Goal: Information Seeking & Learning: Learn about a topic

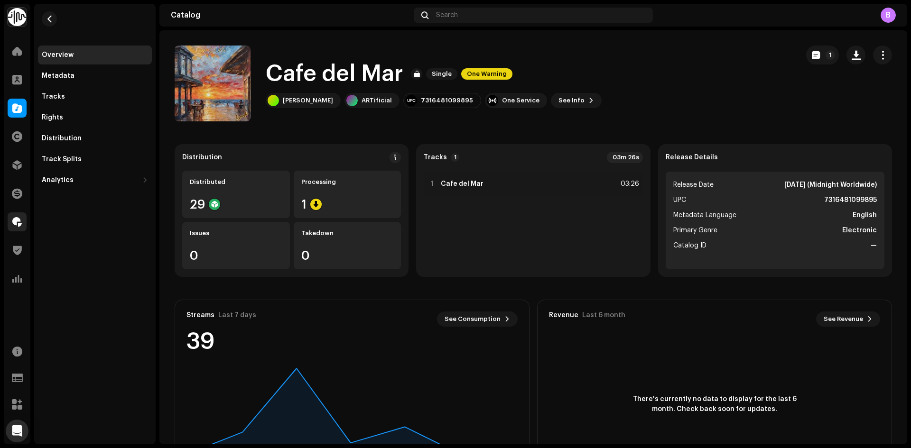
click at [17, 221] on span at bounding box center [16, 222] width 9 height 8
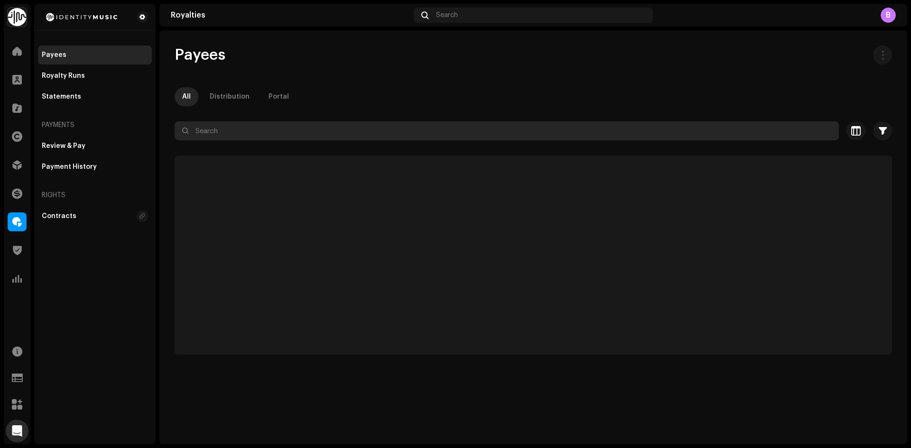
click at [286, 127] on input "text" at bounding box center [507, 130] width 664 height 19
paste input "[EMAIL_ADDRESS][DOMAIN_NAME]"
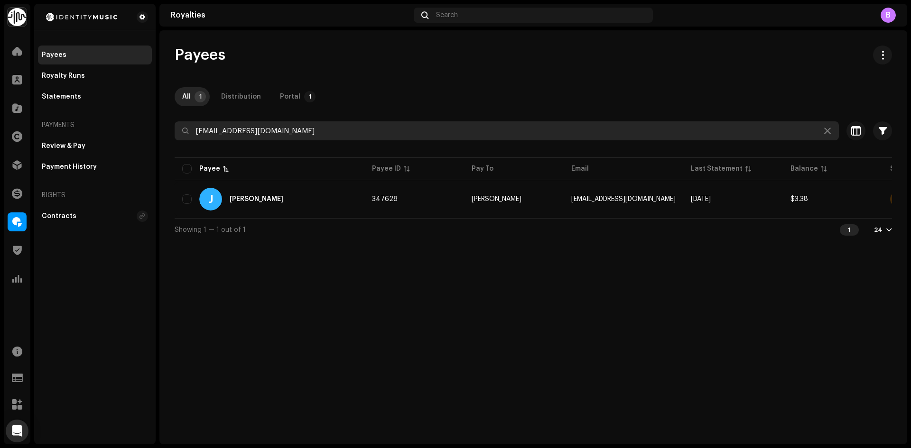
type input "[EMAIL_ADDRESS][DOMAIN_NAME]"
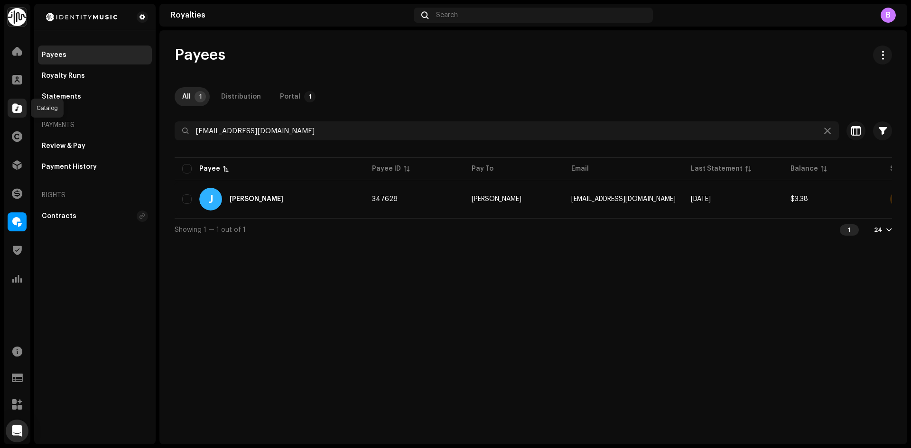
click at [16, 111] on span at bounding box center [16, 108] width 9 height 8
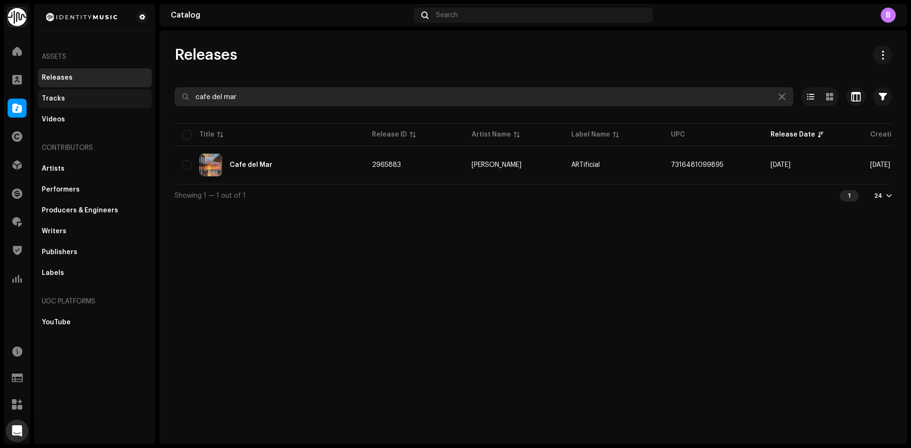
drag, startPoint x: 84, startPoint y: 97, endPoint x: 64, endPoint y: 98, distance: 20.4
click at [64, 98] on div "Identity Music Home Clients Catalog Rights Distribution Finance Royalties Trust…" at bounding box center [455, 224] width 911 height 448
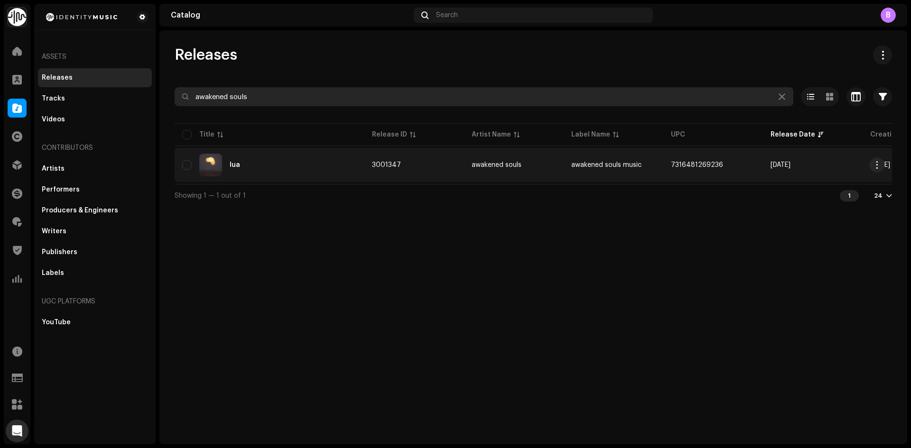
type input "awakened souls"
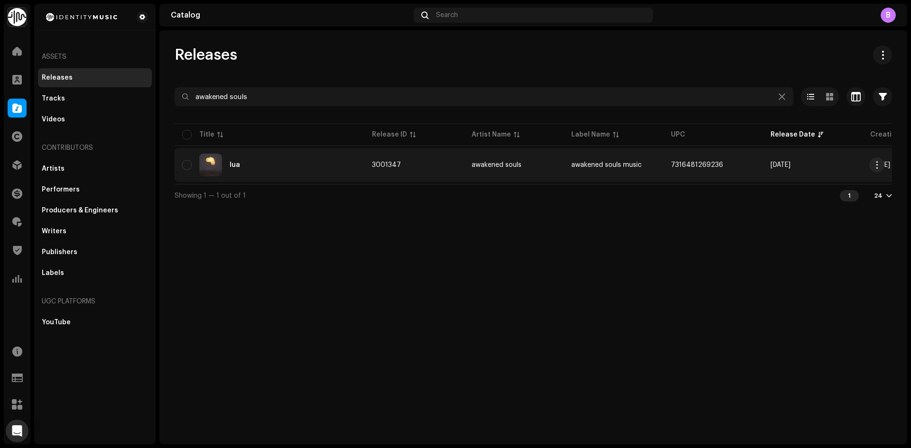
click at [348, 166] on div "lua" at bounding box center [269, 165] width 175 height 23
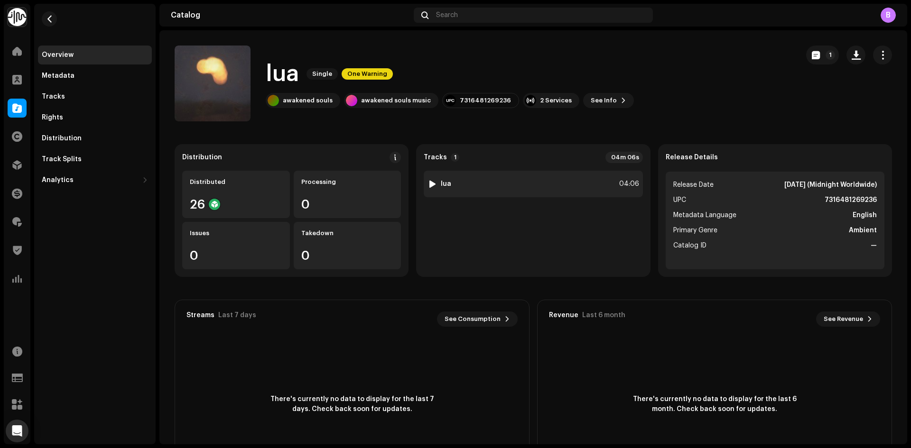
click at [574, 173] on div "1 lua 04:06" at bounding box center [533, 184] width 219 height 27
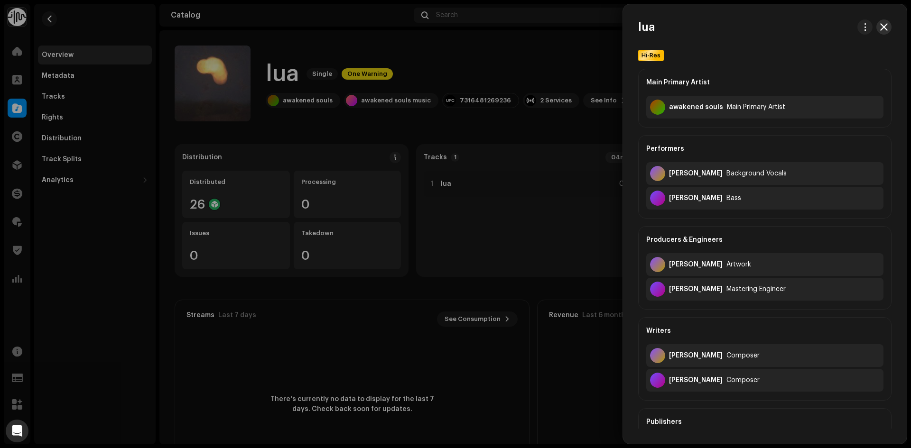
click at [880, 27] on span "button" at bounding box center [884, 27] width 8 height 8
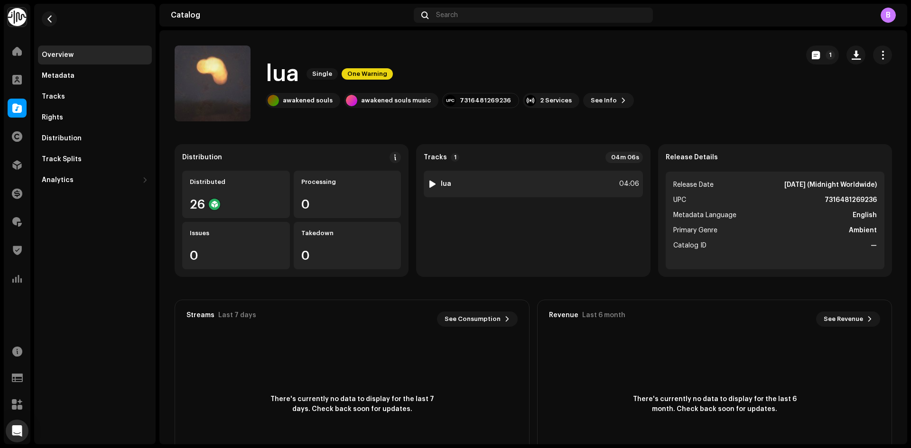
click at [529, 183] on div "1 lua 04:06" at bounding box center [533, 184] width 219 height 27
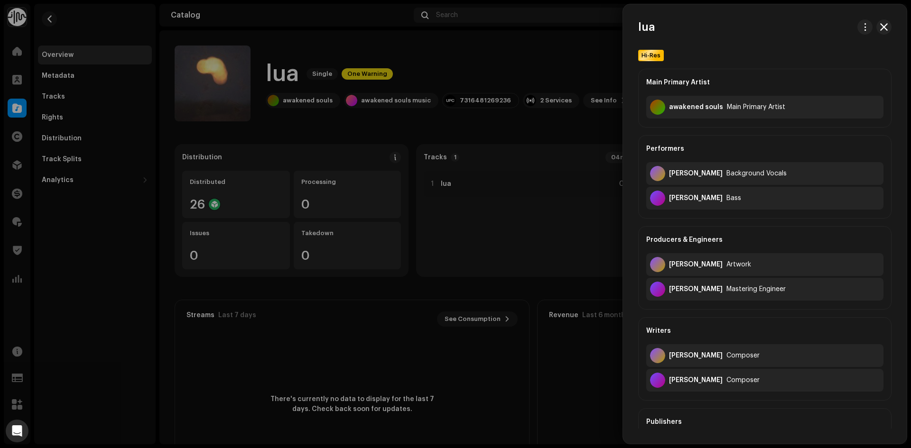
click at [516, 241] on div at bounding box center [455, 224] width 911 height 448
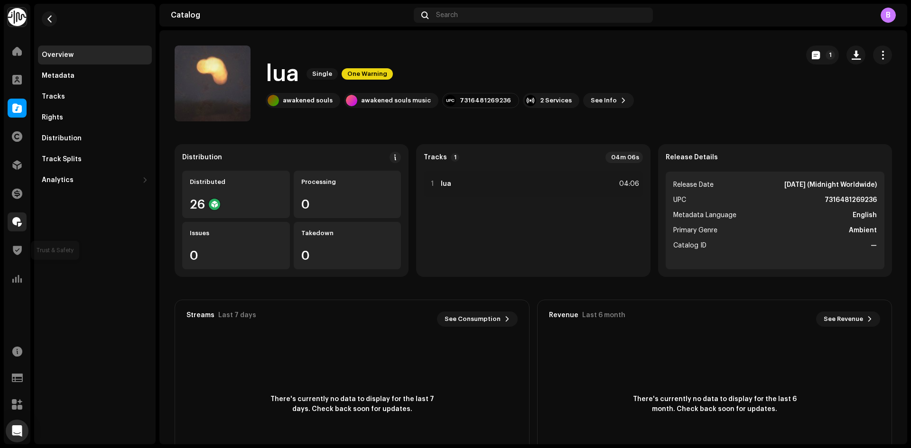
click at [18, 228] on div at bounding box center [17, 221] width 19 height 19
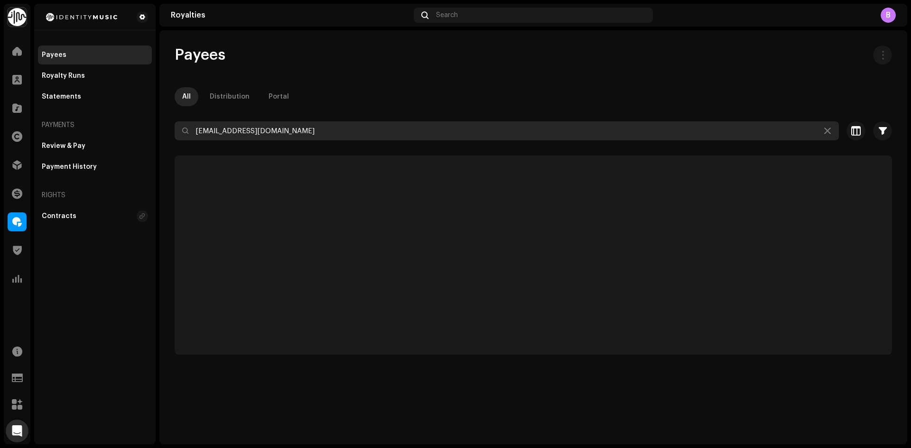
drag, startPoint x: 288, startPoint y: 126, endPoint x: 195, endPoint y: 117, distance: 93.4
click at [222, 119] on div "Payees All Distribution Portal [EMAIL_ADDRESS][DOMAIN_NAME] Selected 0 Select a…" at bounding box center [533, 200] width 748 height 309
paste input "[PERSON_NAME][EMAIL_ADDRESS][DOMAIN_NAME]"
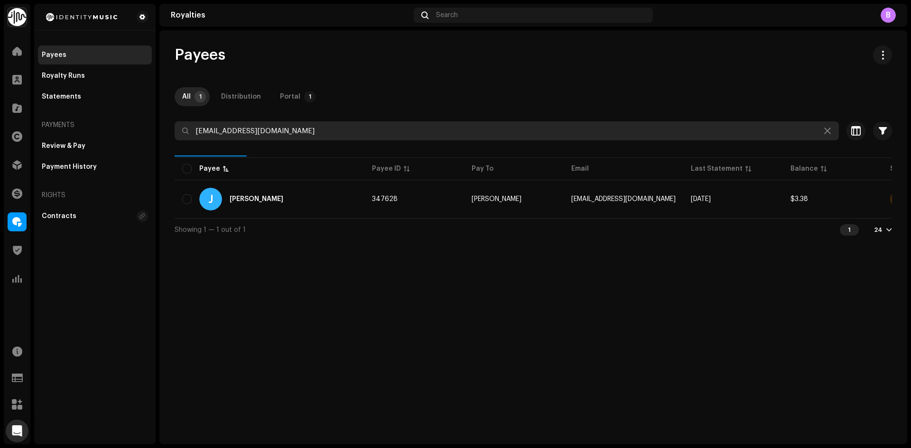
drag, startPoint x: 365, startPoint y: 134, endPoint x: 121, endPoint y: 132, distance: 243.8
click at [124, 131] on div "Identity Music Home Clients Catalog Rights Distribution Finance Royalties Trust…" at bounding box center [455, 224] width 911 height 448
type input "[PERSON_NAME][EMAIL_ADDRESS][DOMAIN_NAME]"
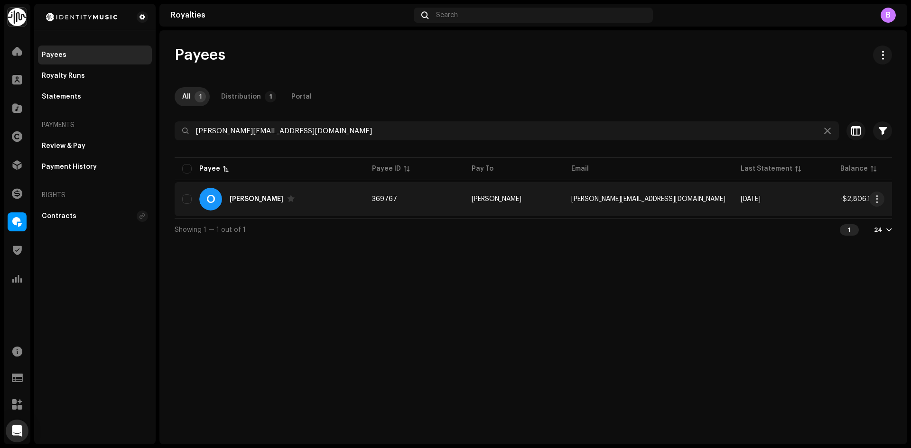
click at [320, 197] on div "O [PERSON_NAME]" at bounding box center [269, 199] width 175 height 23
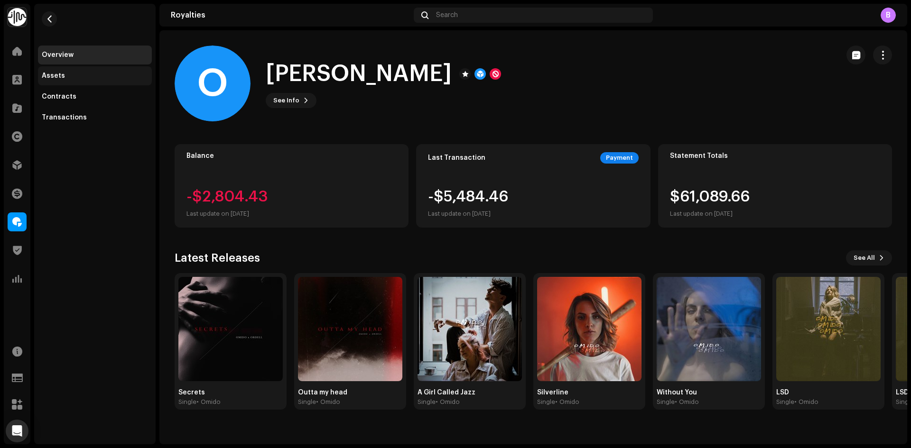
click at [61, 77] on div "Assets" at bounding box center [53, 76] width 23 height 8
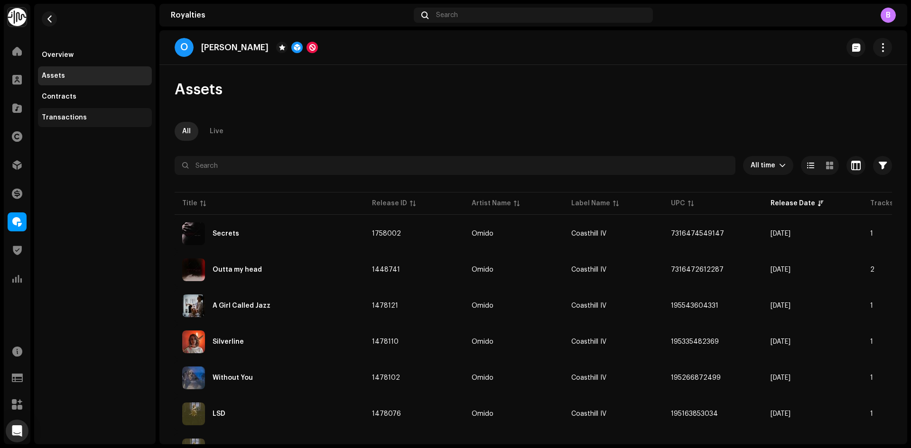
click at [83, 118] on div "Transactions" at bounding box center [95, 118] width 106 height 8
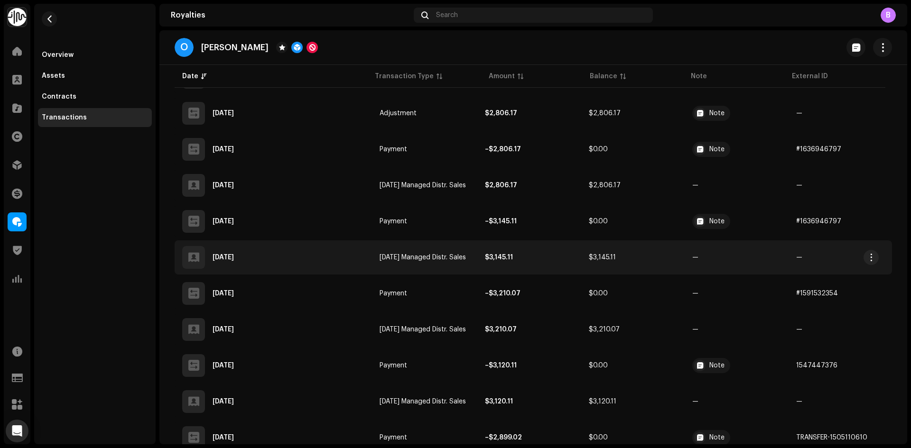
scroll to position [285, 0]
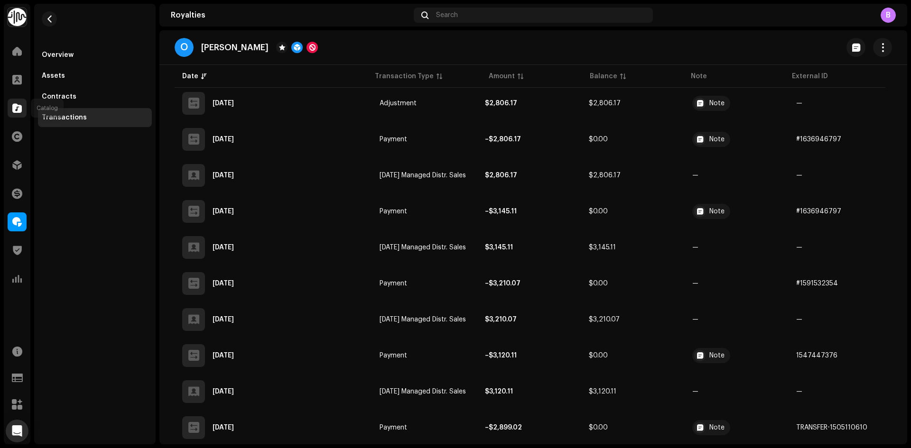
click at [19, 112] on span at bounding box center [16, 108] width 9 height 8
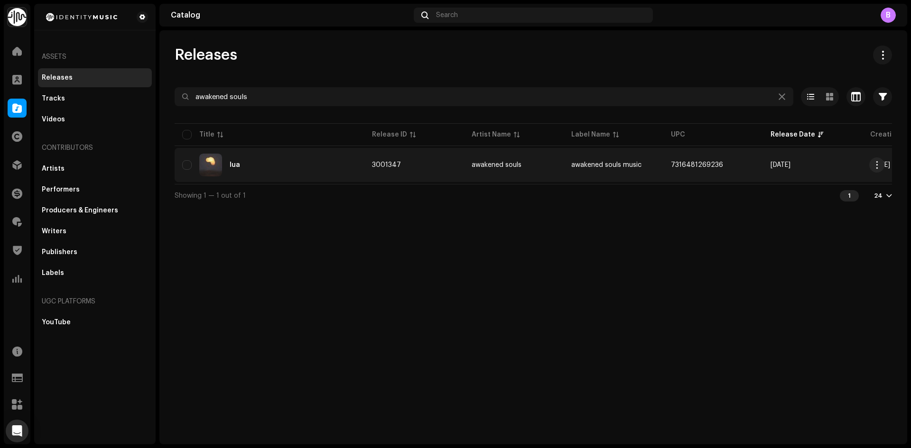
click at [298, 165] on div "lua" at bounding box center [269, 165] width 175 height 23
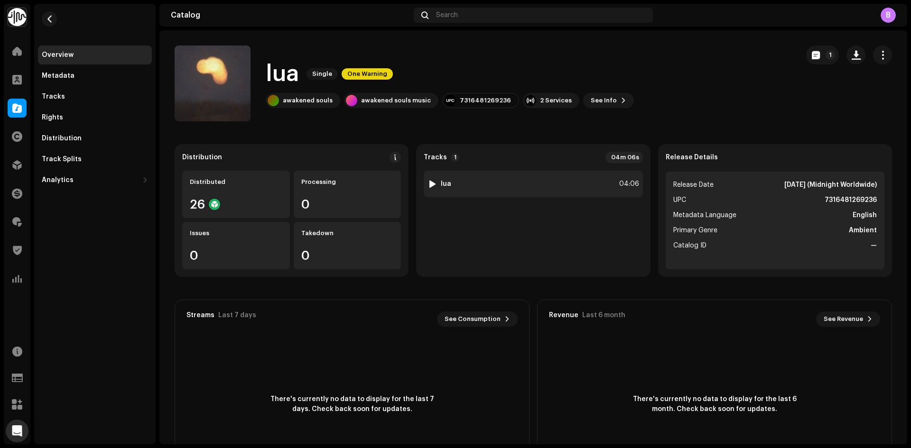
click at [474, 191] on div "1 lua 04:06" at bounding box center [533, 184] width 219 height 27
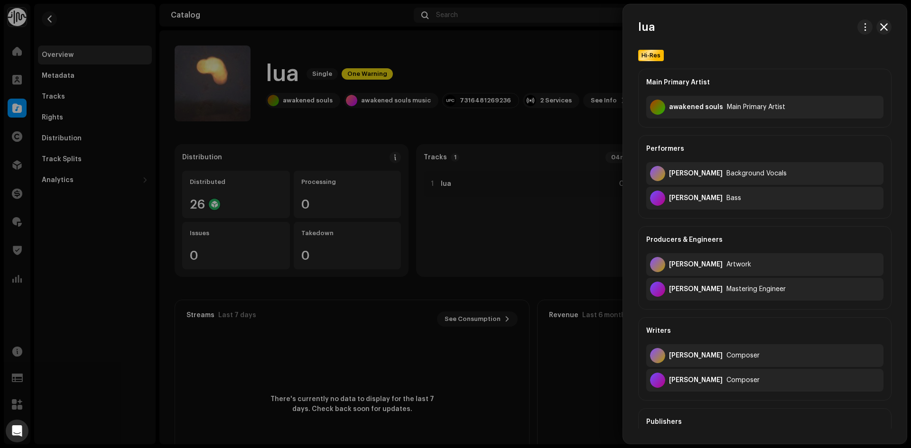
click at [488, 184] on div at bounding box center [455, 224] width 911 height 448
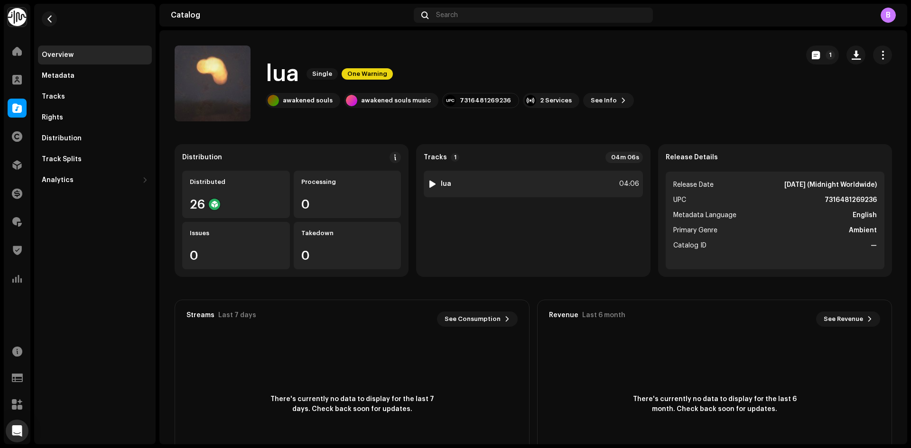
click at [429, 184] on div at bounding box center [432, 184] width 7 height 8
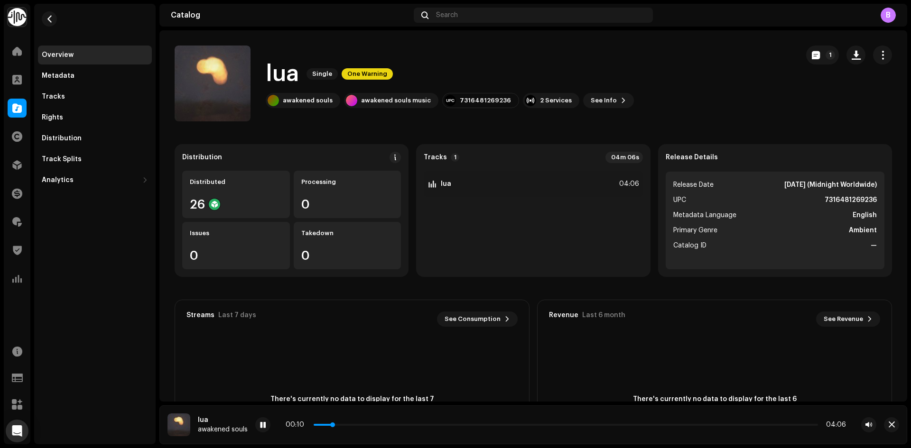
click at [364, 425] on p-slider at bounding box center [566, 425] width 504 height 2
click at [416, 424] on div "00:25 04:06" at bounding box center [566, 425] width 560 height 8
click at [418, 424] on p-slider at bounding box center [566, 425] width 504 height 2
click at [493, 424] on p-slider at bounding box center [566, 425] width 504 height 2
click at [889, 421] on button "button" at bounding box center [891, 424] width 15 height 15
